Goal: Navigation & Orientation: Find specific page/section

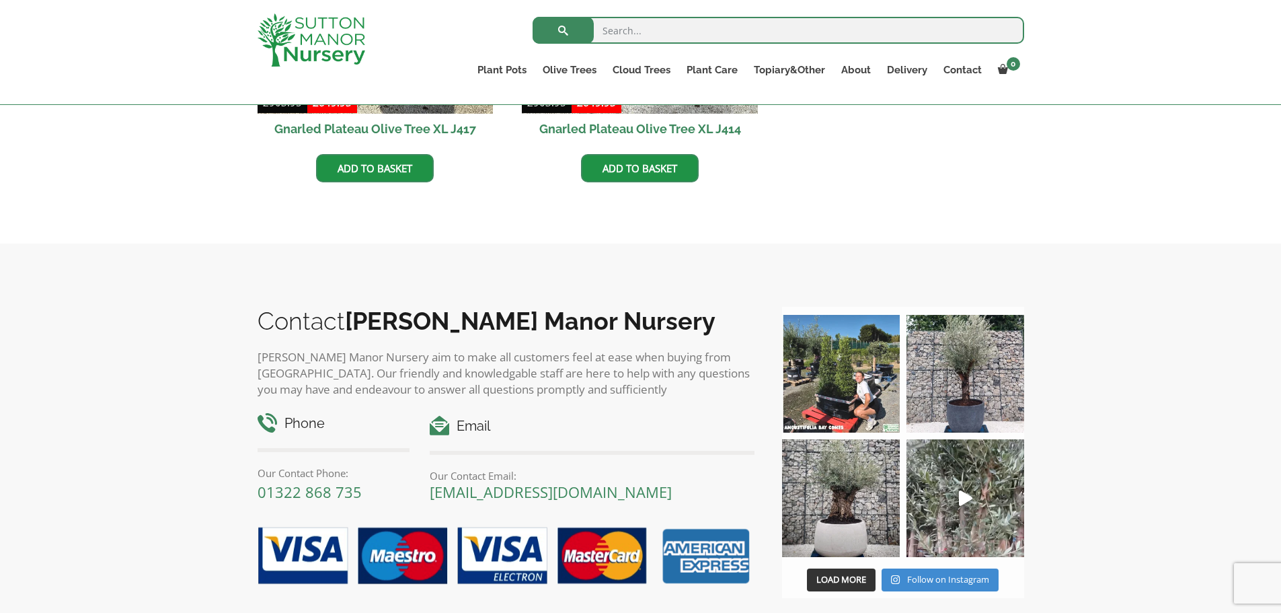
scroll to position [1143, 0]
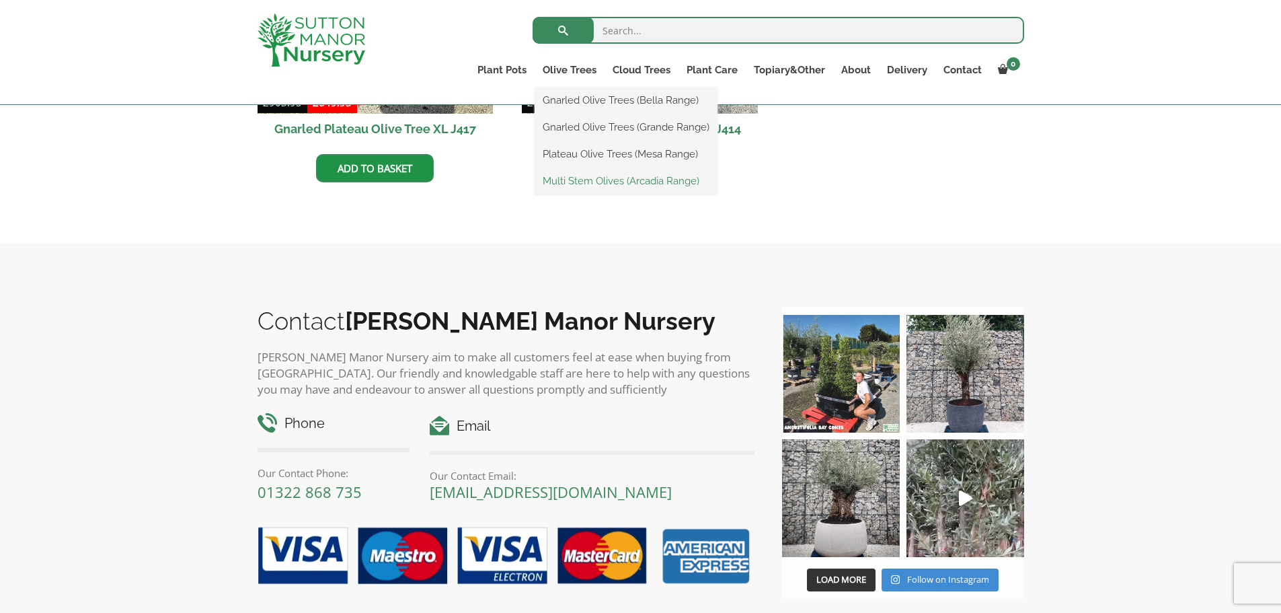
click at [582, 181] on link "Multi Stem Olives (Arcadia Range)" at bounding box center [626, 181] width 183 height 20
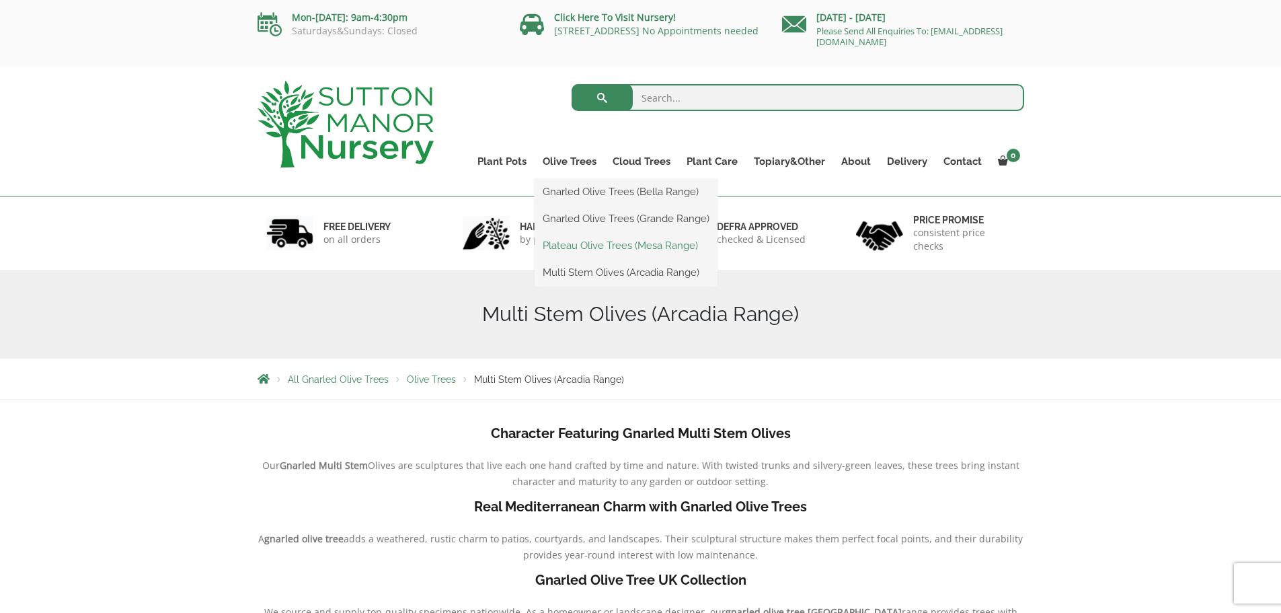
click at [580, 240] on link "Plateau Olive Trees (Mesa Range)" at bounding box center [626, 245] width 183 height 20
